Goal: Download file/media

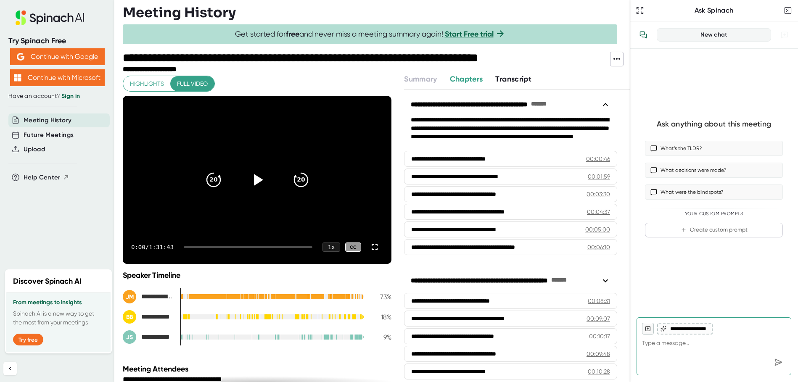
click at [617, 60] on icon at bounding box center [617, 59] width 10 height 10
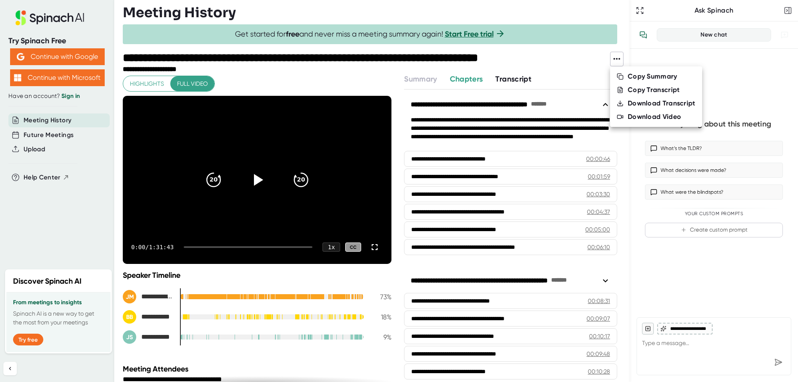
click at [630, 117] on div "Download Video" at bounding box center [654, 117] width 53 height 8
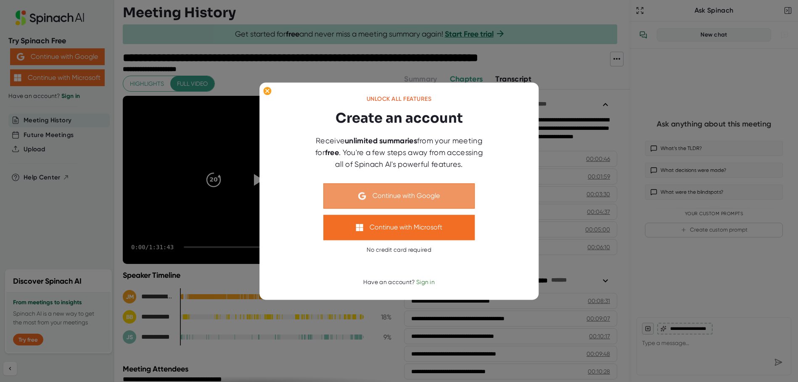
click at [401, 196] on button "Continue with Google" at bounding box center [398, 195] width 151 height 25
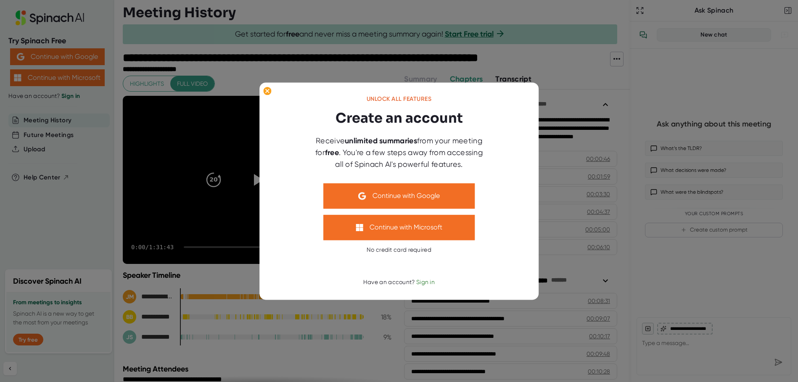
click at [664, 82] on div at bounding box center [399, 191] width 798 height 382
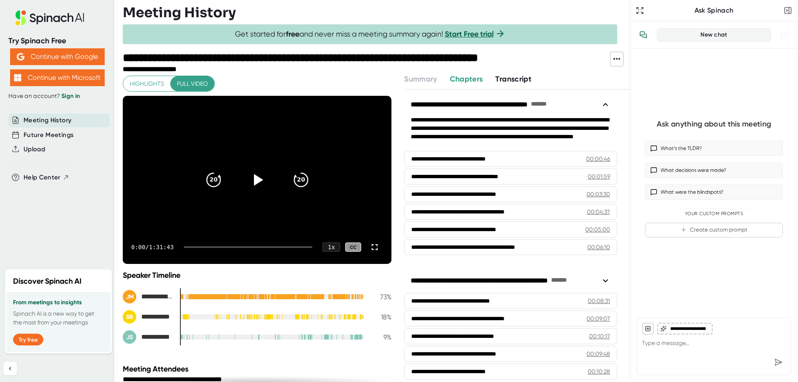
click at [66, 96] on link "Sign in" at bounding box center [70, 96] width 19 height 7
